Goal: Navigation & Orientation: Find specific page/section

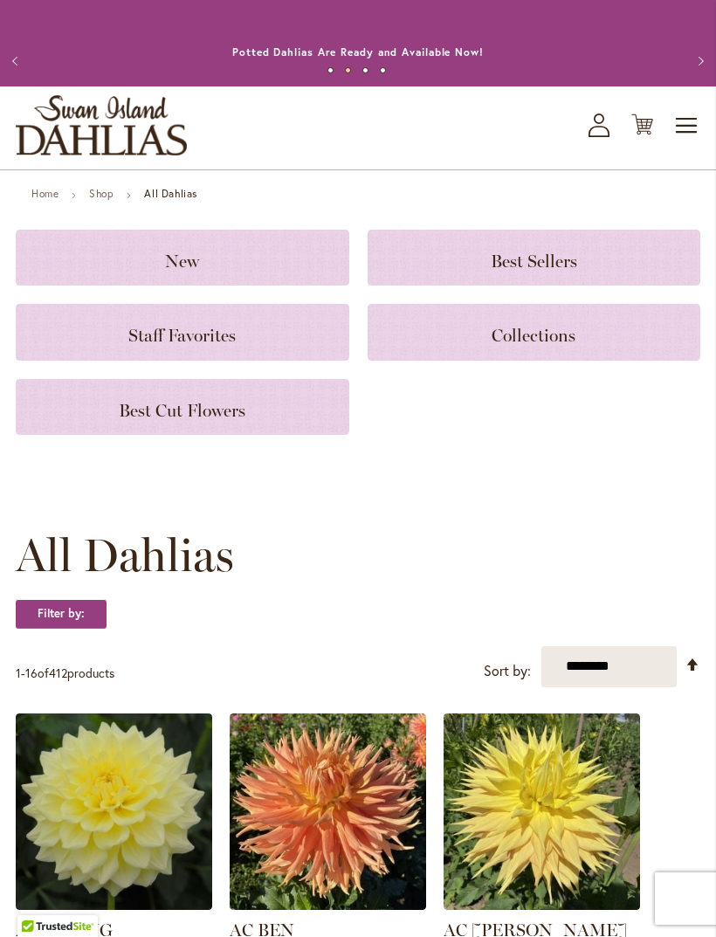
click at [159, 200] on strong "All Dahlias" at bounding box center [170, 193] width 53 height 13
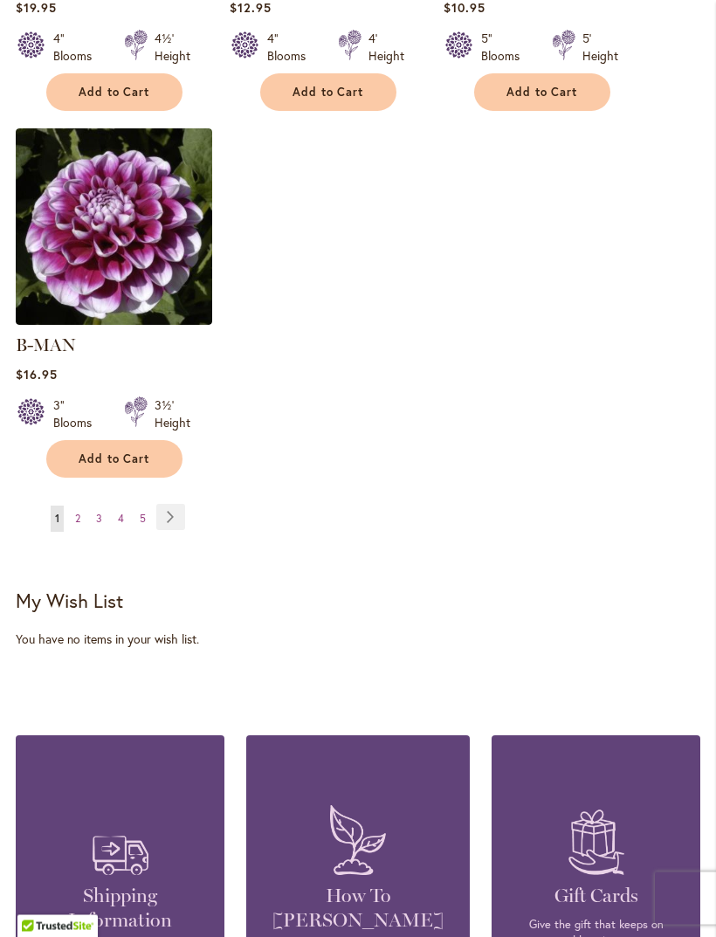
scroll to position [2444, 0]
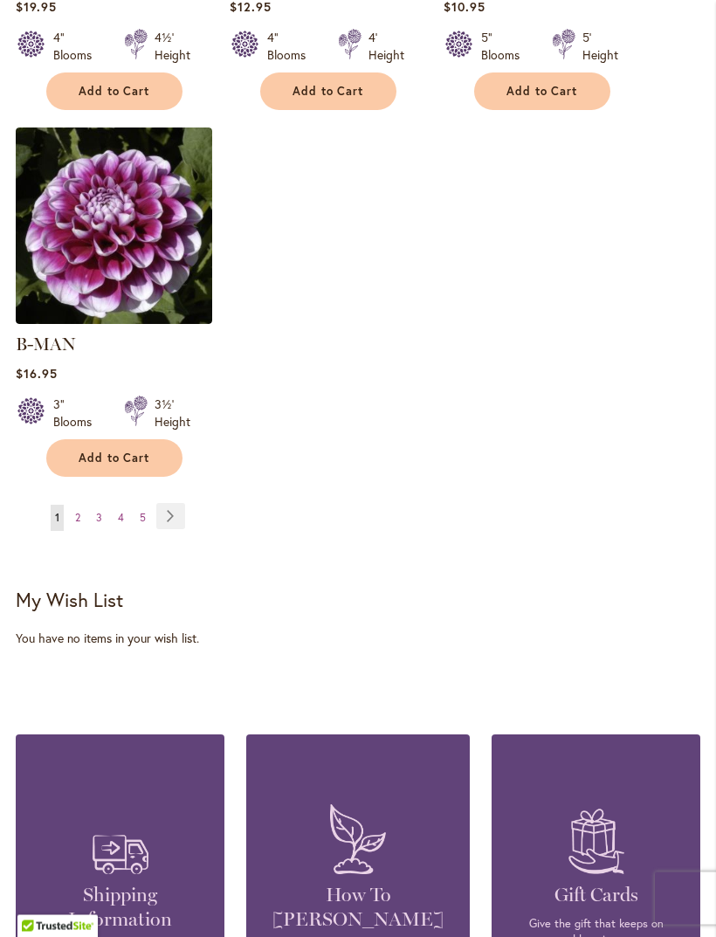
click at [138, 516] on link "Page 5" at bounding box center [142, 519] width 15 height 26
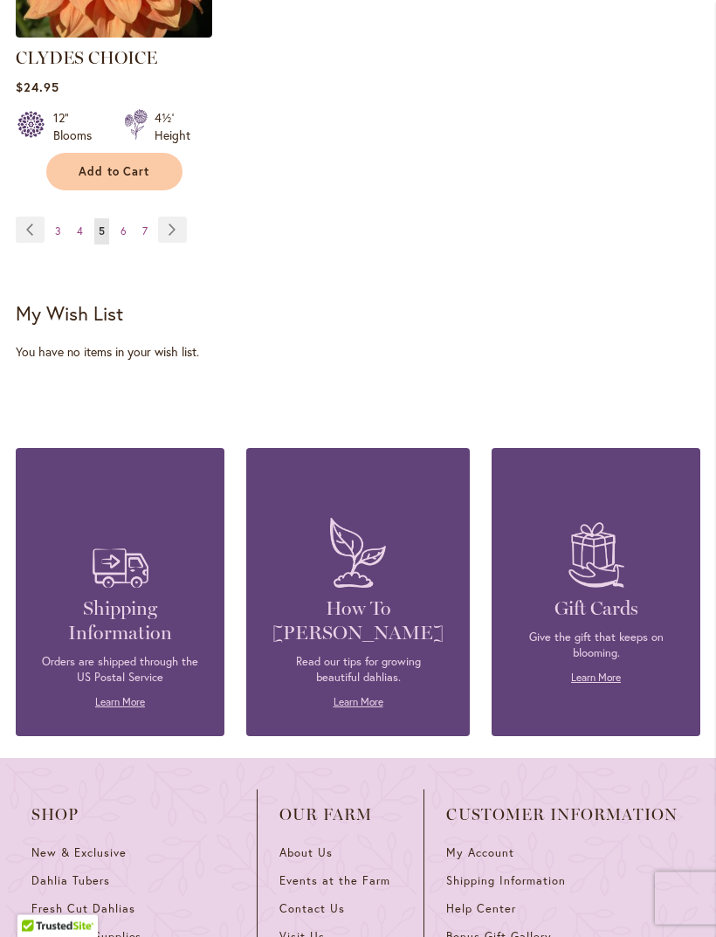
scroll to position [2721, 0]
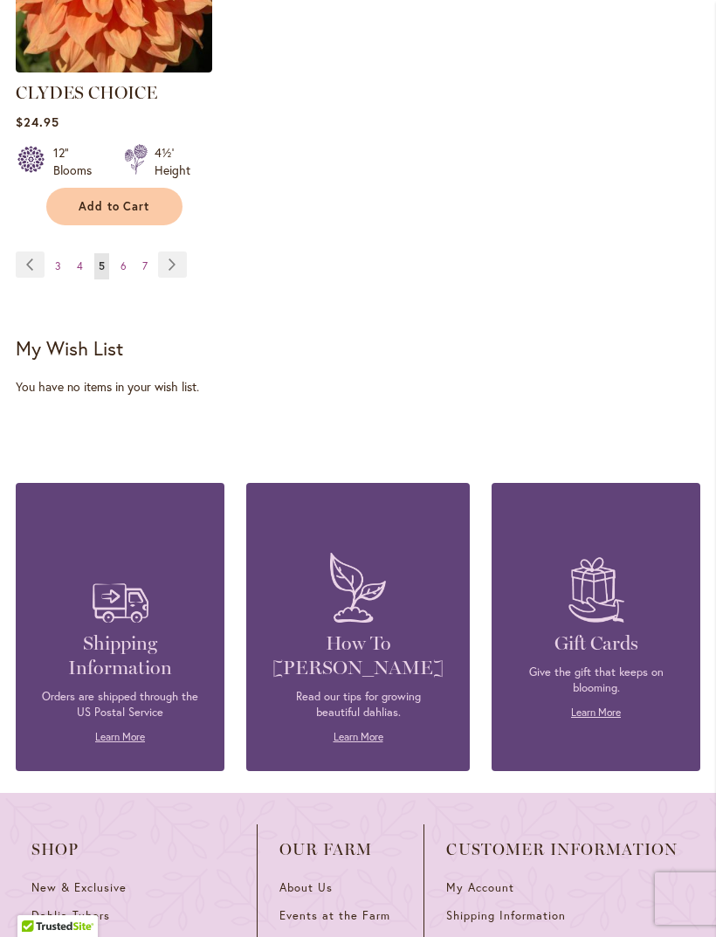
click at [145, 259] on span "7" at bounding box center [144, 265] width 5 height 13
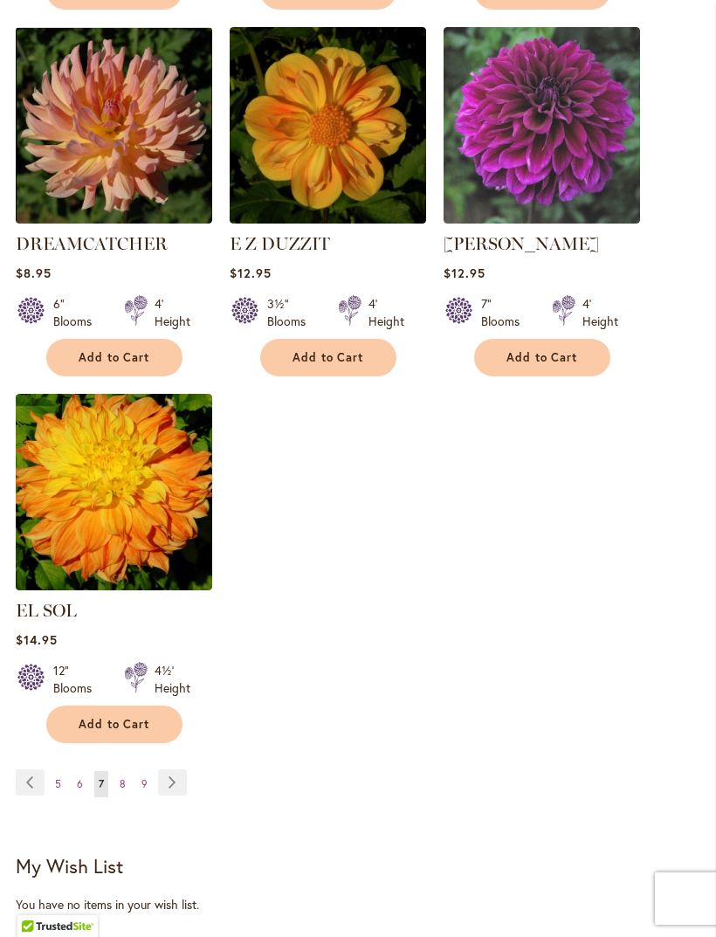
scroll to position [2186, 0]
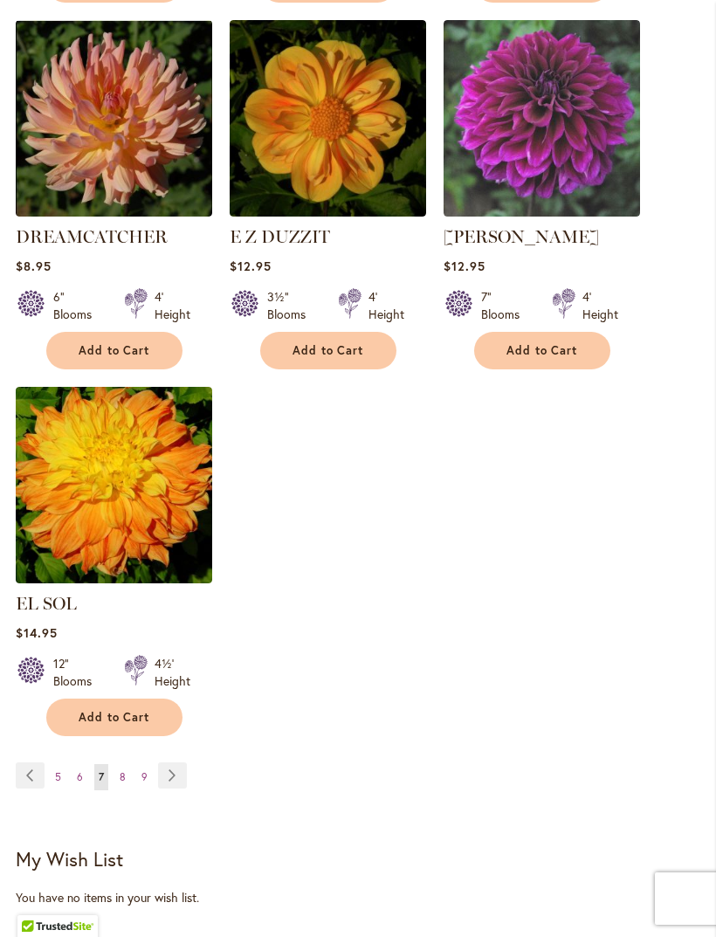
click at [147, 764] on link "Page 9" at bounding box center [144, 777] width 15 height 26
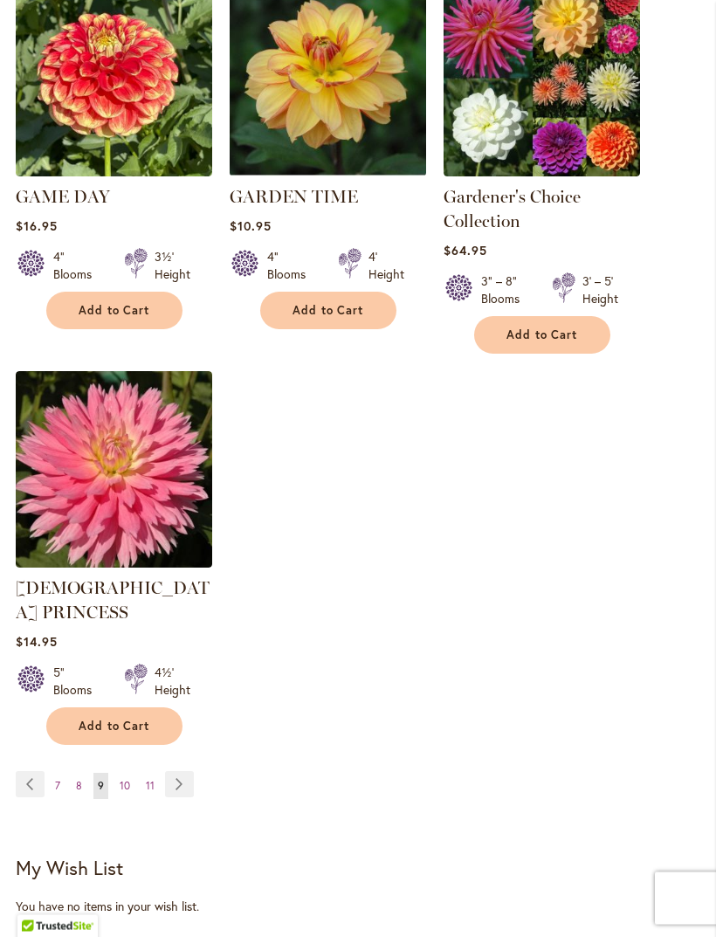
scroll to position [2301, 0]
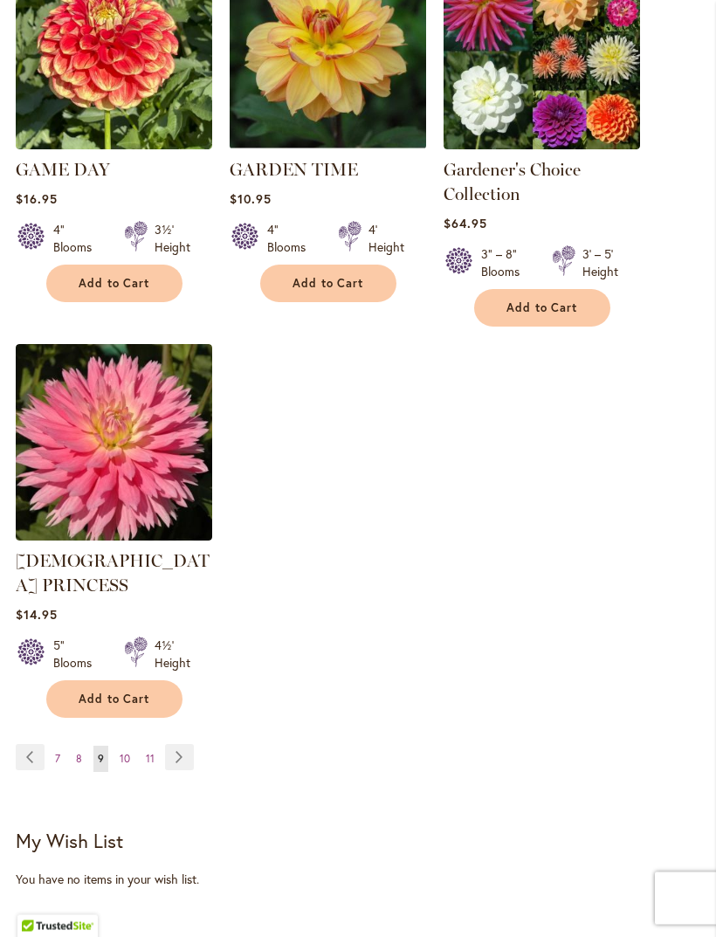
click at [148, 753] on span "11" at bounding box center [150, 759] width 9 height 13
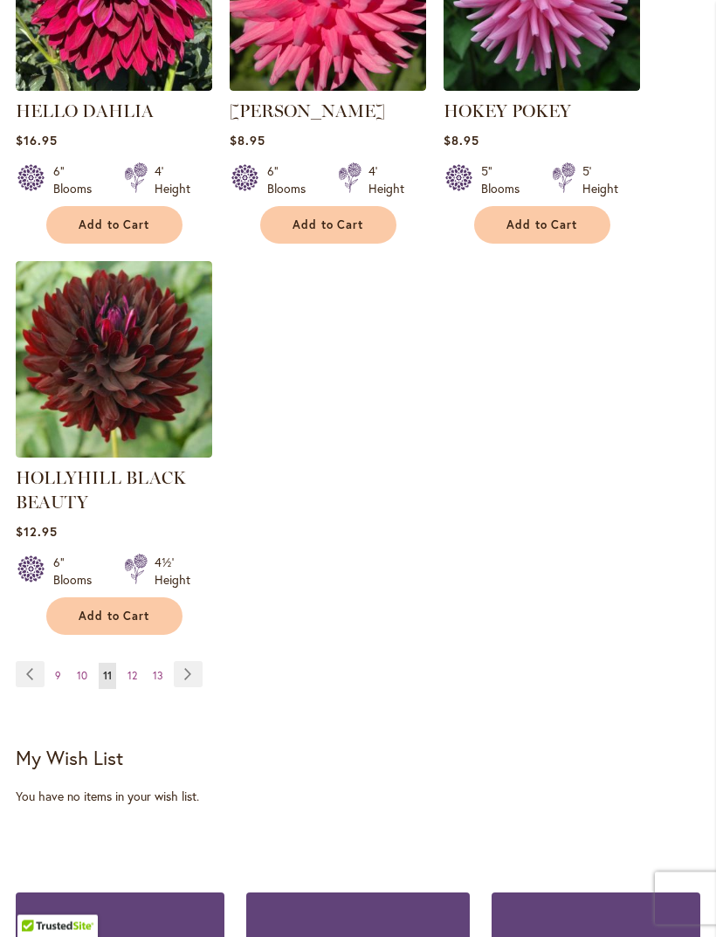
scroll to position [2353, 0]
click at [135, 682] on span "12" at bounding box center [133, 675] width 10 height 13
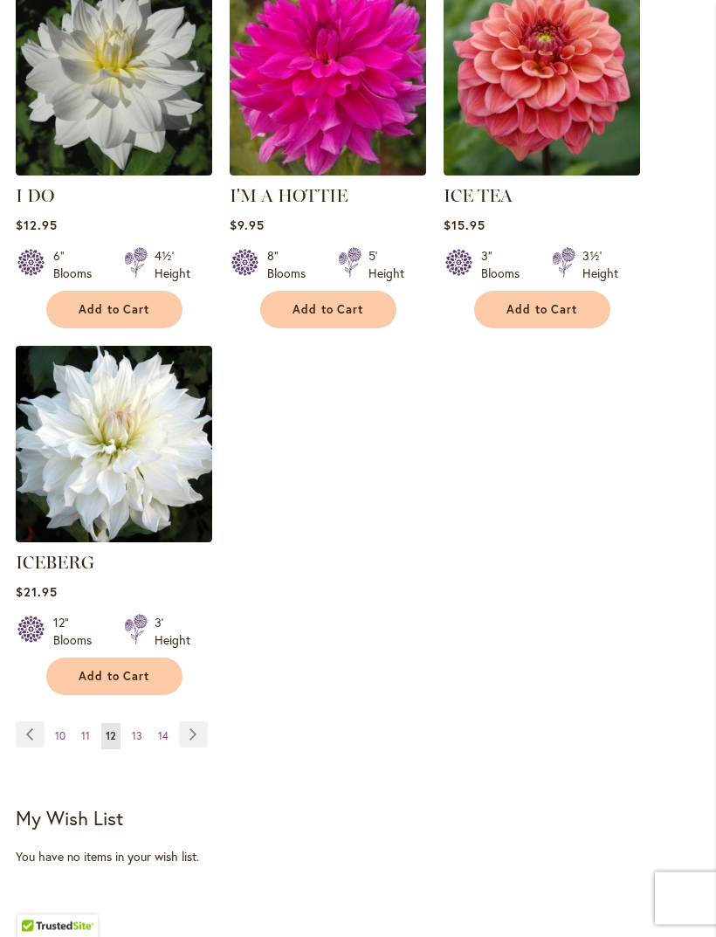
scroll to position [2227, 0]
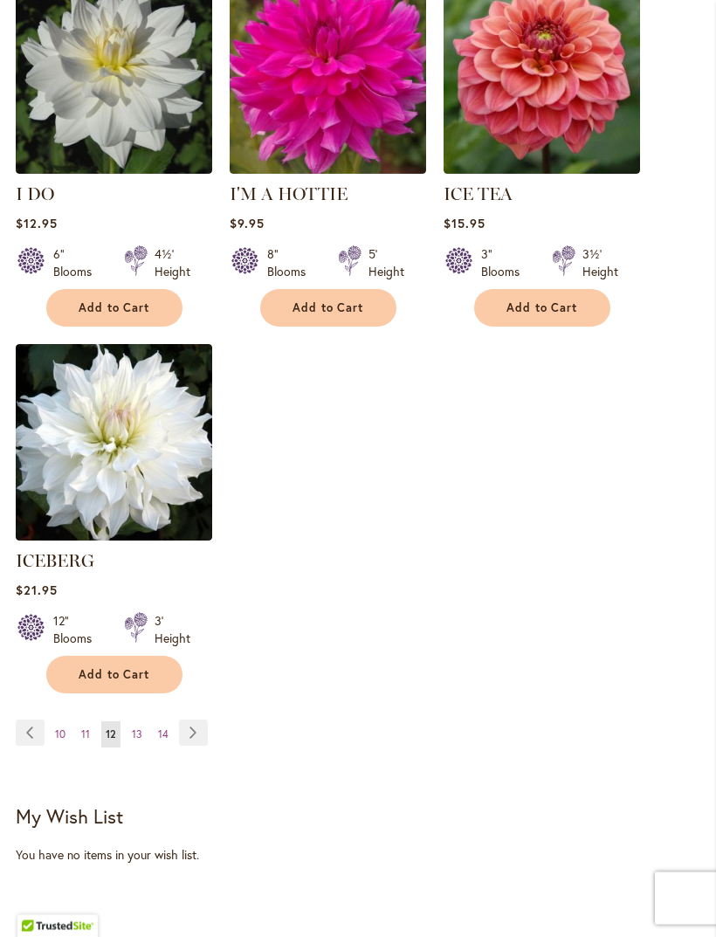
click at [139, 729] on span "13" at bounding box center [137, 735] width 10 height 13
